Goal: Transaction & Acquisition: Purchase product/service

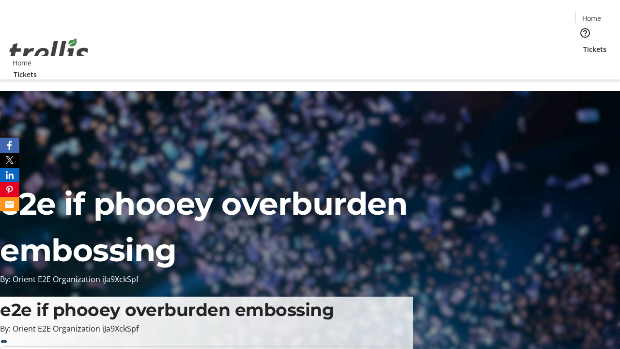
click at [583, 44] on span "Tickets" at bounding box center [594, 49] width 23 height 10
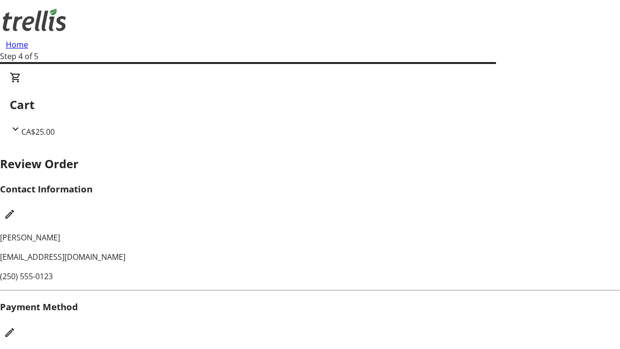
click at [15, 326] on mat-icon "Edit Payment Method" at bounding box center [10, 332] width 12 height 12
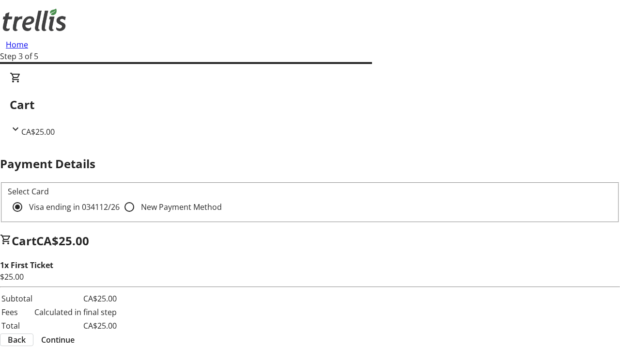
click at [120, 197] on input "New Payment Method" at bounding box center [129, 206] width 19 height 19
radio input "true"
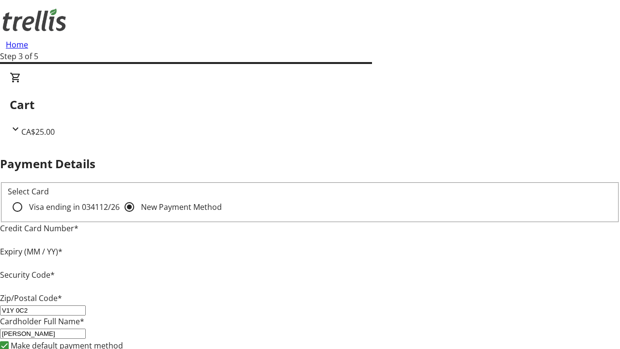
type input "V1Y 0C2"
